Goal: Information Seeking & Learning: Learn about a topic

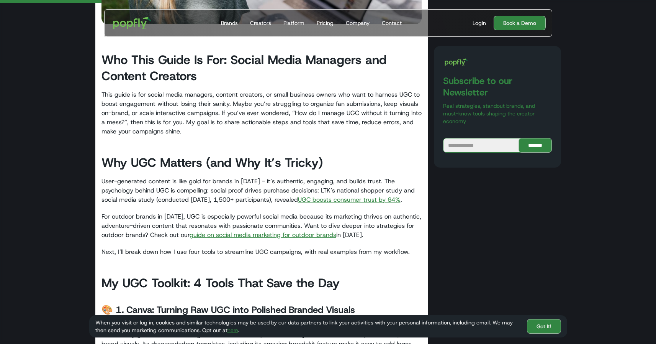
click at [147, 183] on p "User-generated content is like gold for brands in [DATE] - it’s authentic, enga…" at bounding box center [262, 191] width 321 height 28
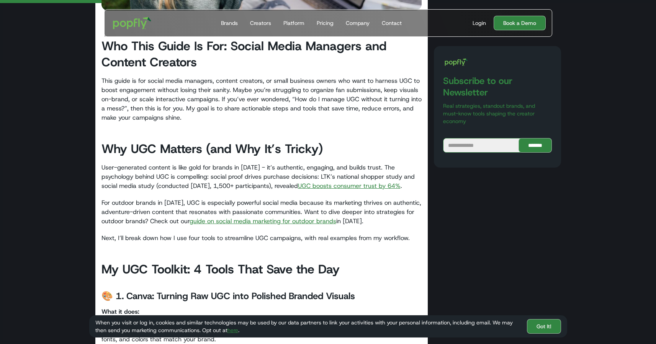
scroll to position [299, 0]
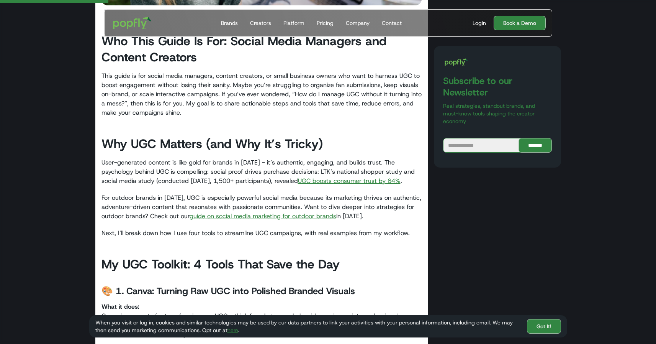
click at [349, 182] on link "UGC boosts consumer trust by 64%" at bounding box center [349, 181] width 103 height 8
click at [262, 220] on link "guide on social media marketing for outdoor brands" at bounding box center [263, 216] width 147 height 8
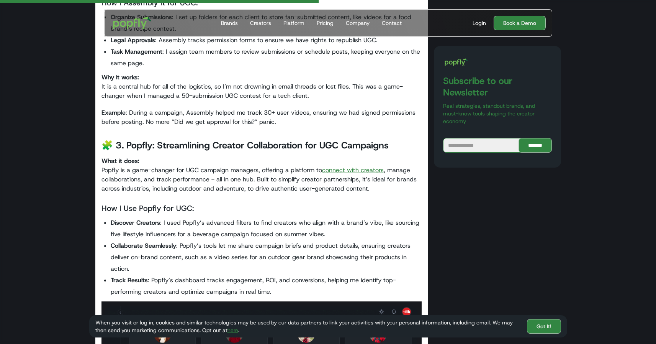
click at [190, 252] on li "Collaborate Seamlessly : Popfly’s tools let me share campaign briefs and produc…" at bounding box center [267, 257] width 312 height 34
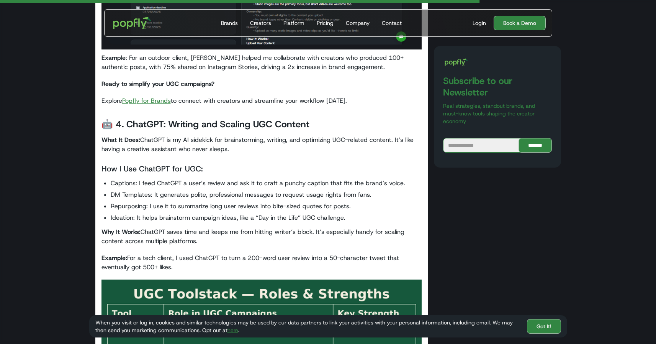
scroll to position [1795, 0]
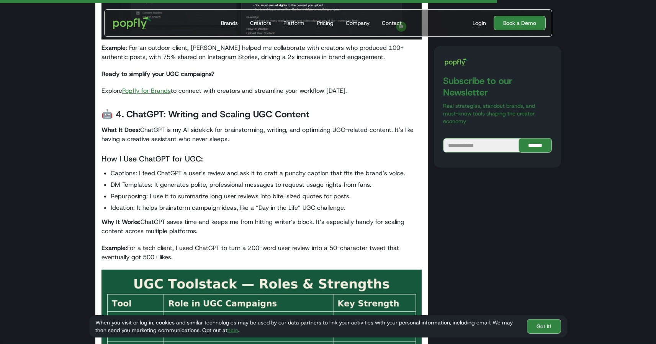
click at [137, 87] on link "Popfly for Brands" at bounding box center [146, 91] width 49 height 8
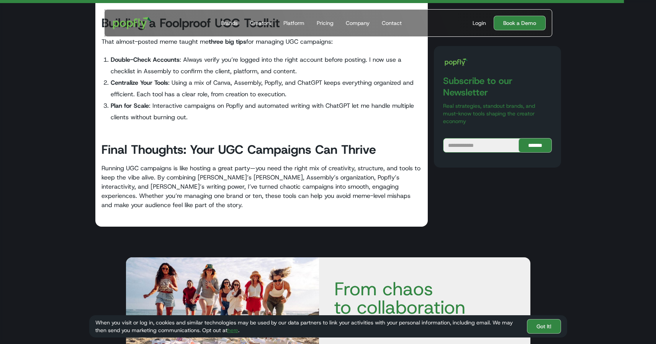
scroll to position [2286, 0]
